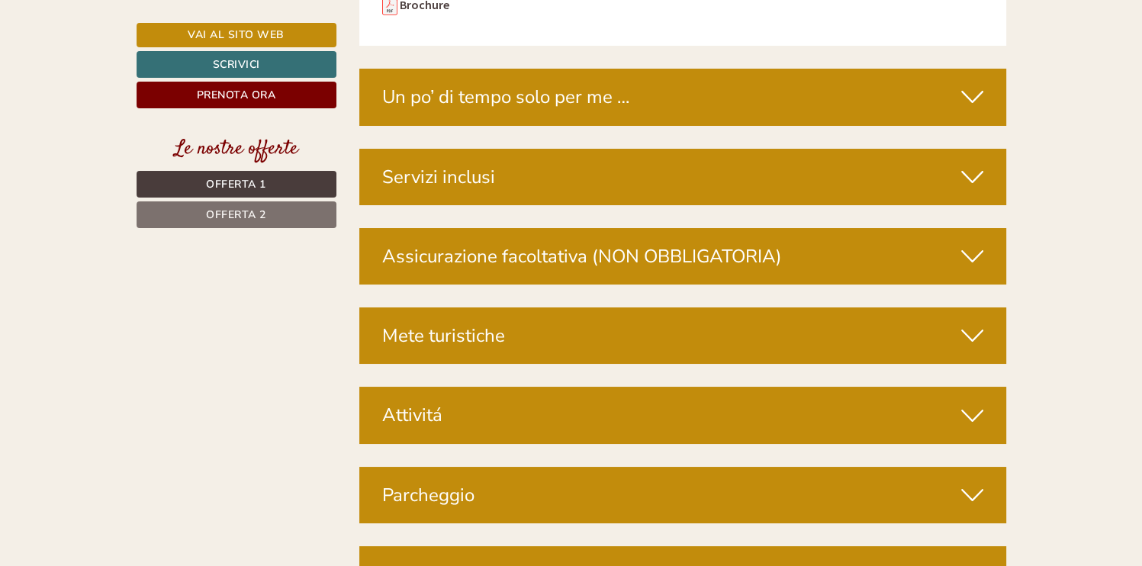
scroll to position [5577, 0]
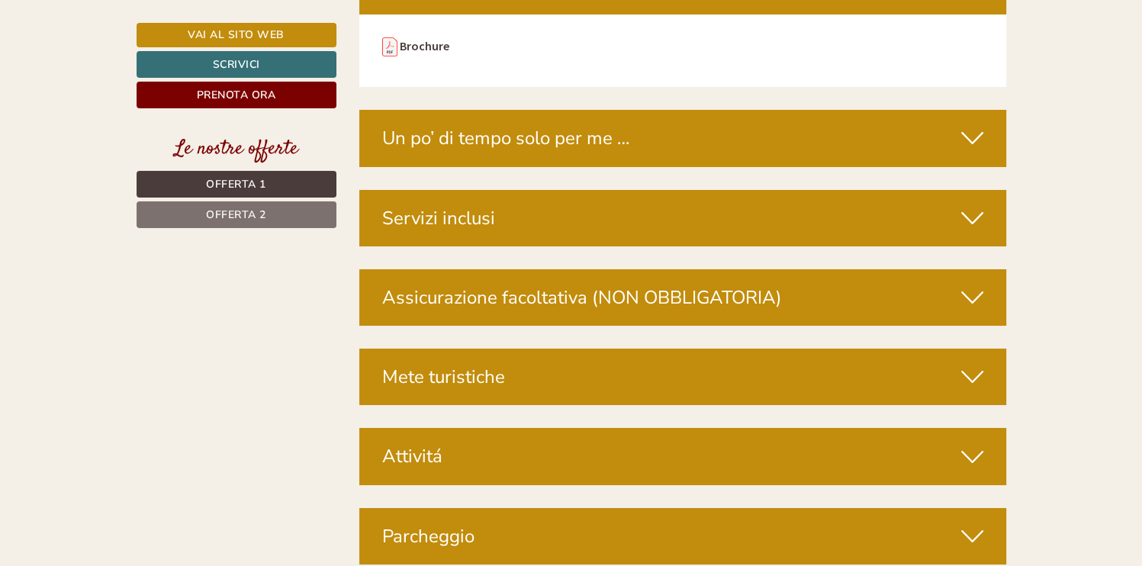
click at [972, 125] on icon at bounding box center [972, 138] width 22 height 26
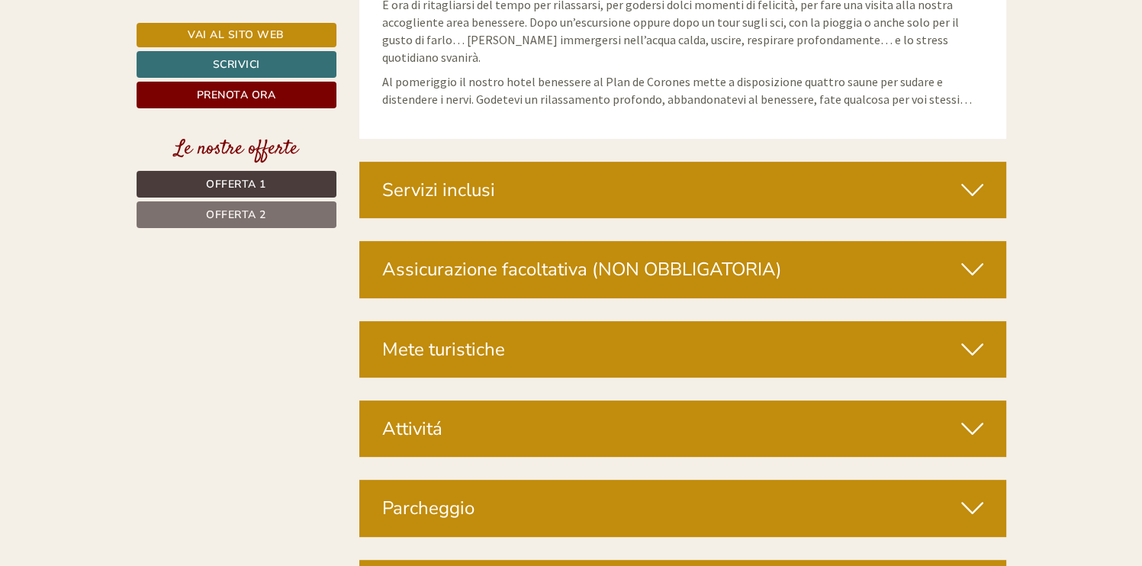
scroll to position [6189, 0]
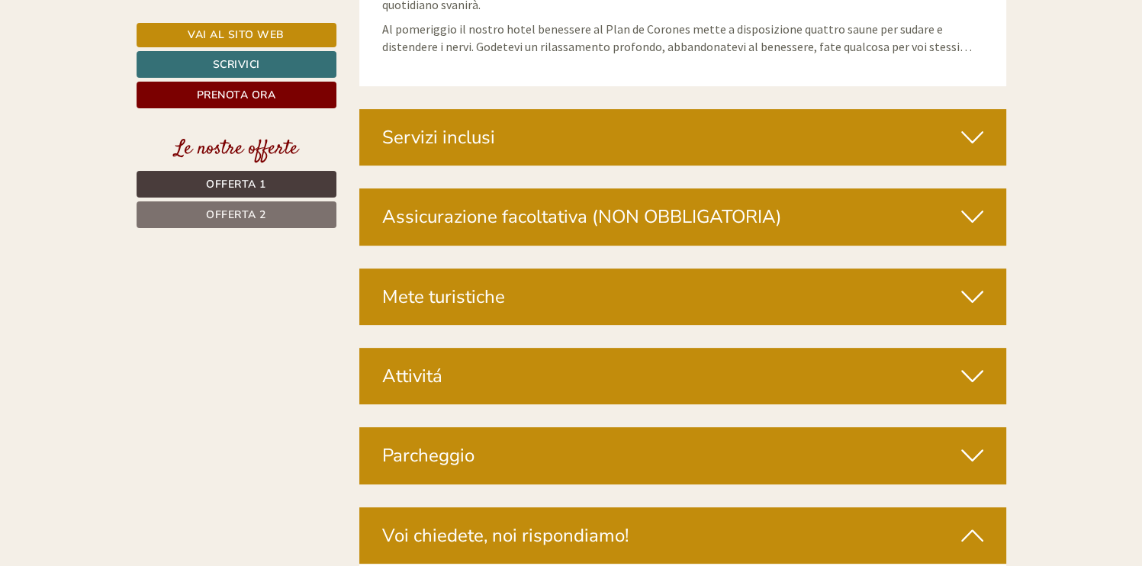
click at [969, 363] on icon at bounding box center [972, 376] width 22 height 26
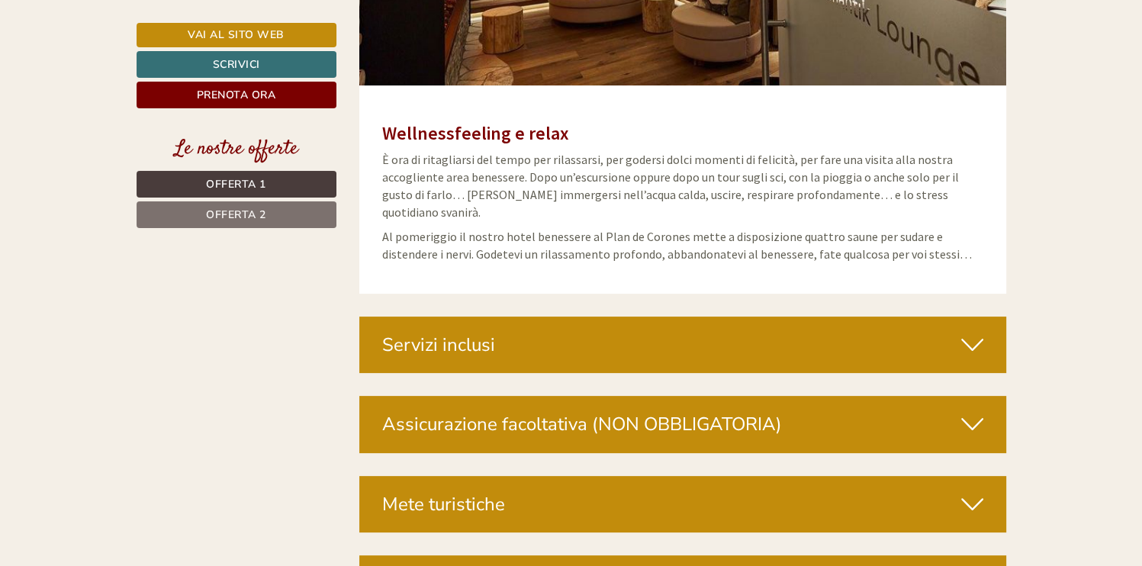
scroll to position [6030, 0]
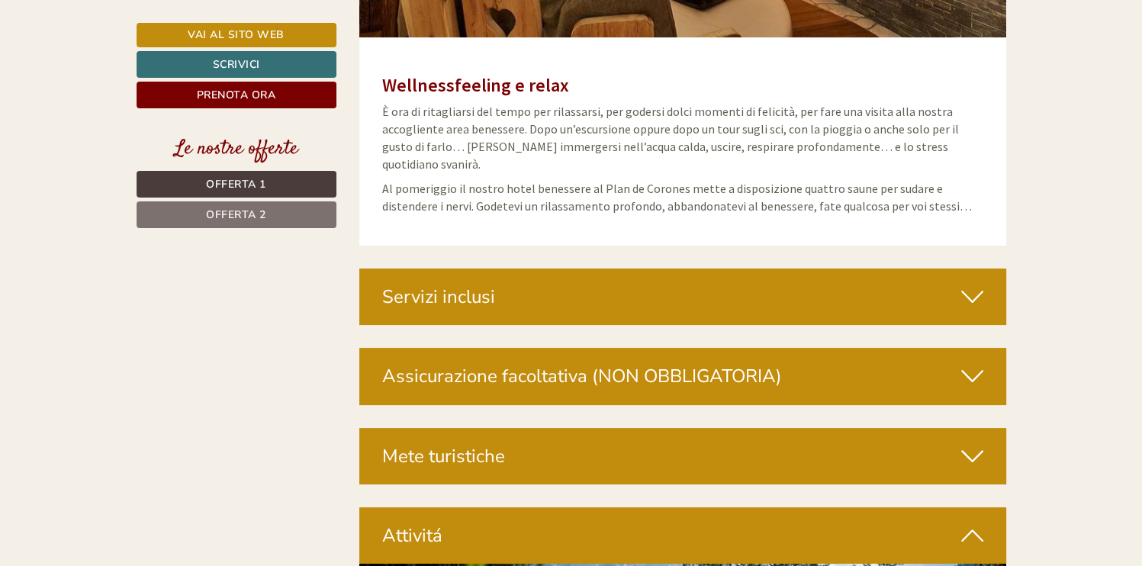
click at [969, 443] on icon at bounding box center [972, 456] width 22 height 26
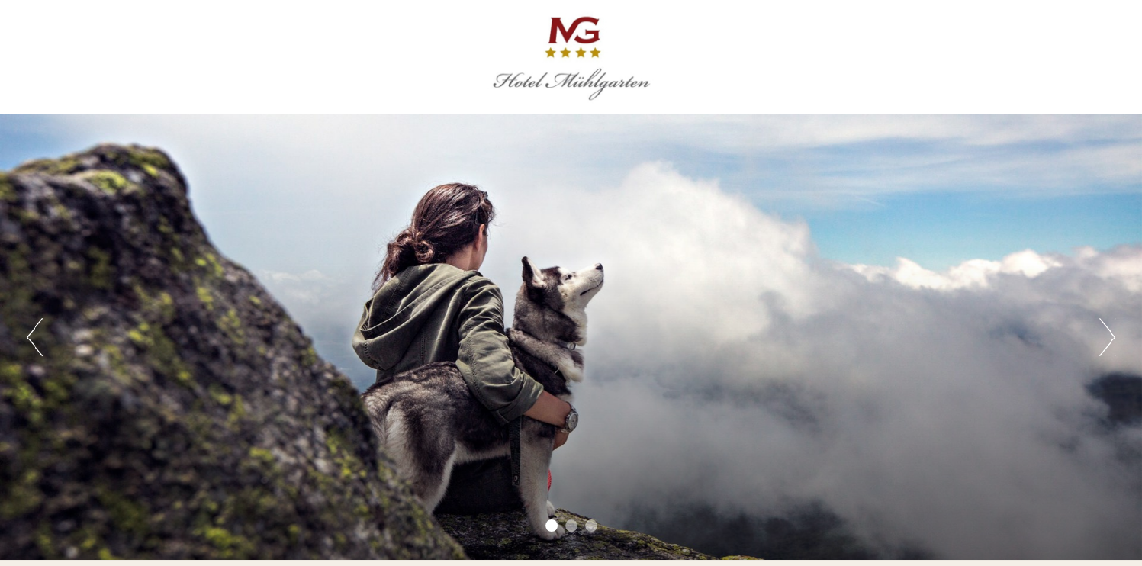
drag, startPoint x: 1141, startPoint y: 84, endPoint x: 1145, endPoint y: 3, distance: 81.0
